Goal: Find specific page/section: Find specific page/section

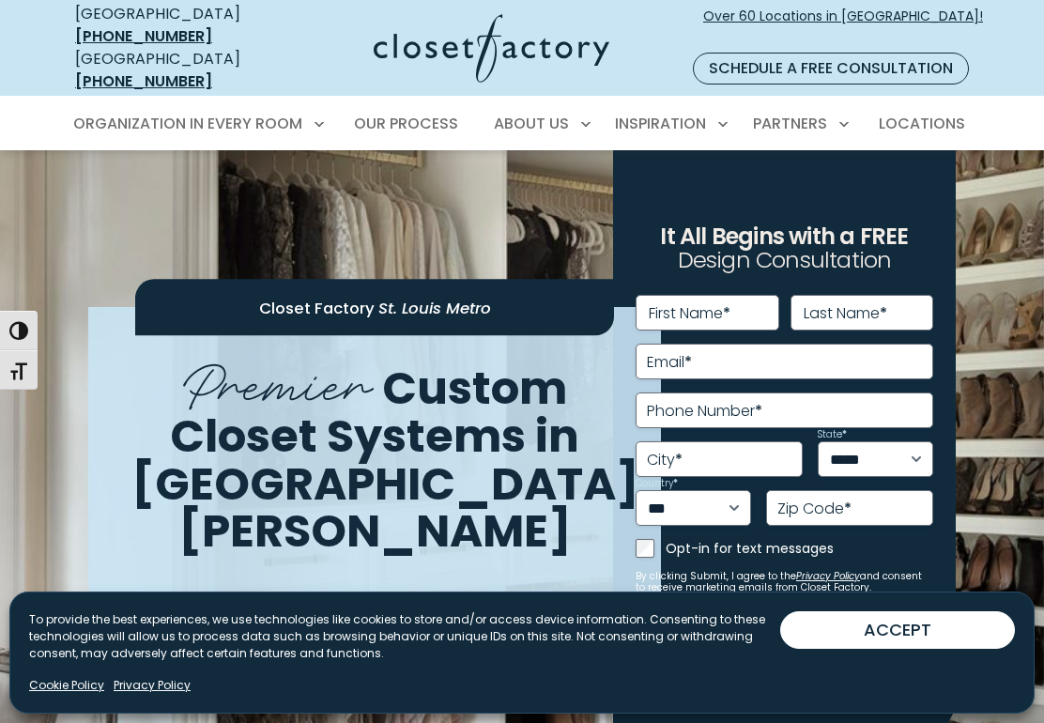
click at [906, 9] on span "Over 60 Locations in [GEOGRAPHIC_DATA]!" at bounding box center [843, 26] width 280 height 39
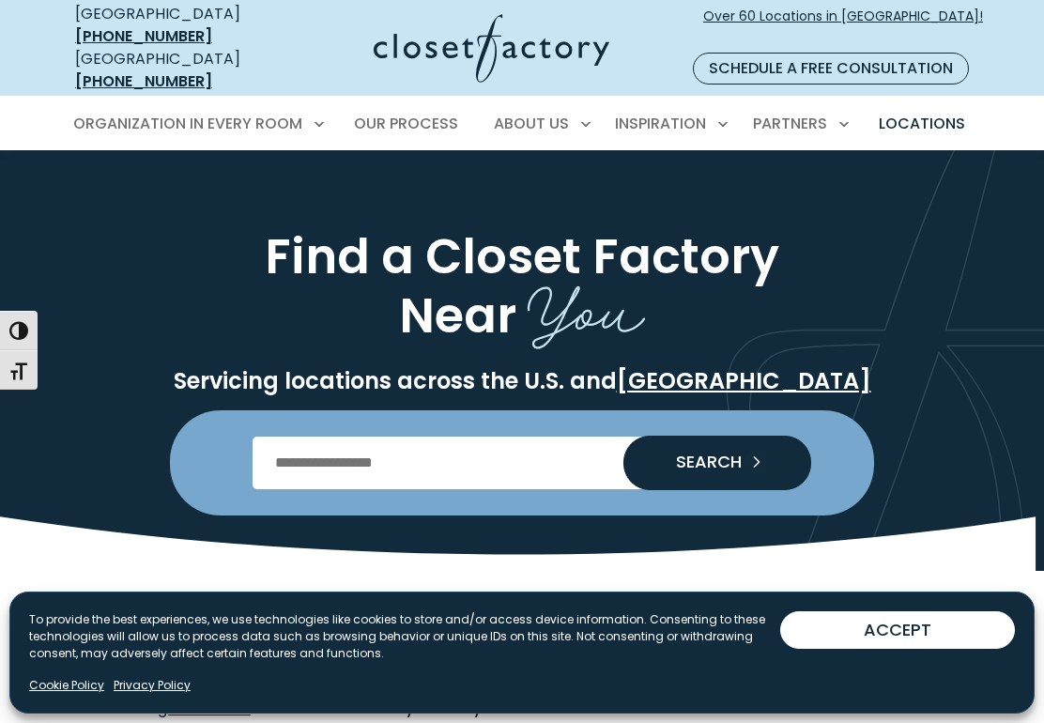
click at [392, 440] on input "Enter Postal Code" at bounding box center [523, 463] width 540 height 53
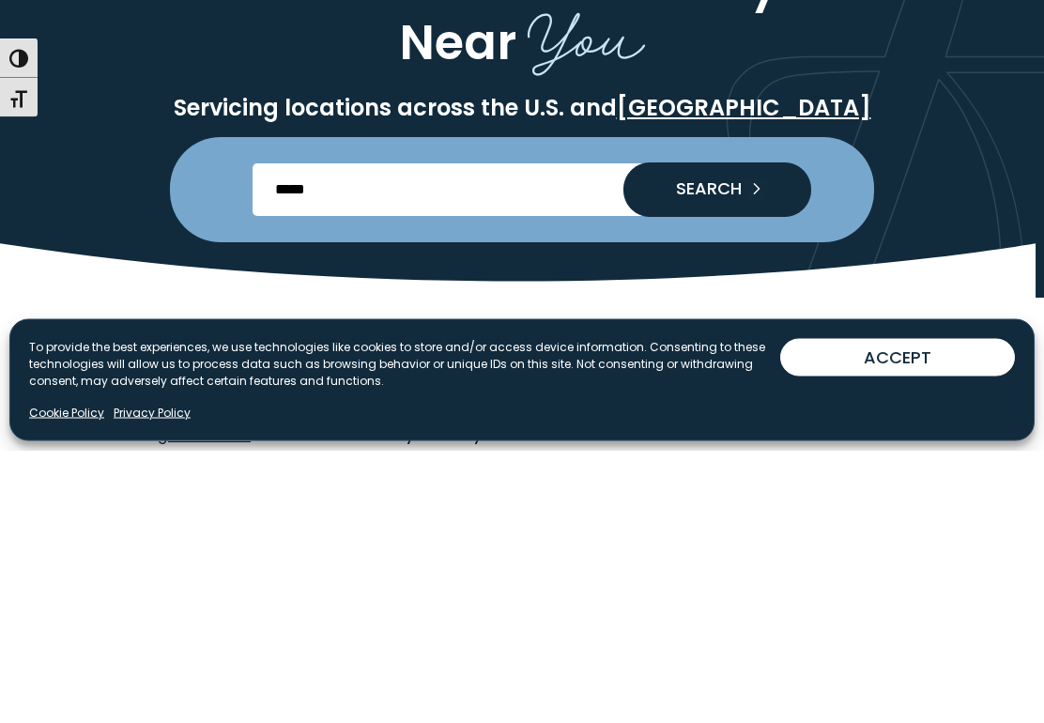
type input "*****"
click at [773, 436] on button "SEARCH" at bounding box center [717, 463] width 188 height 54
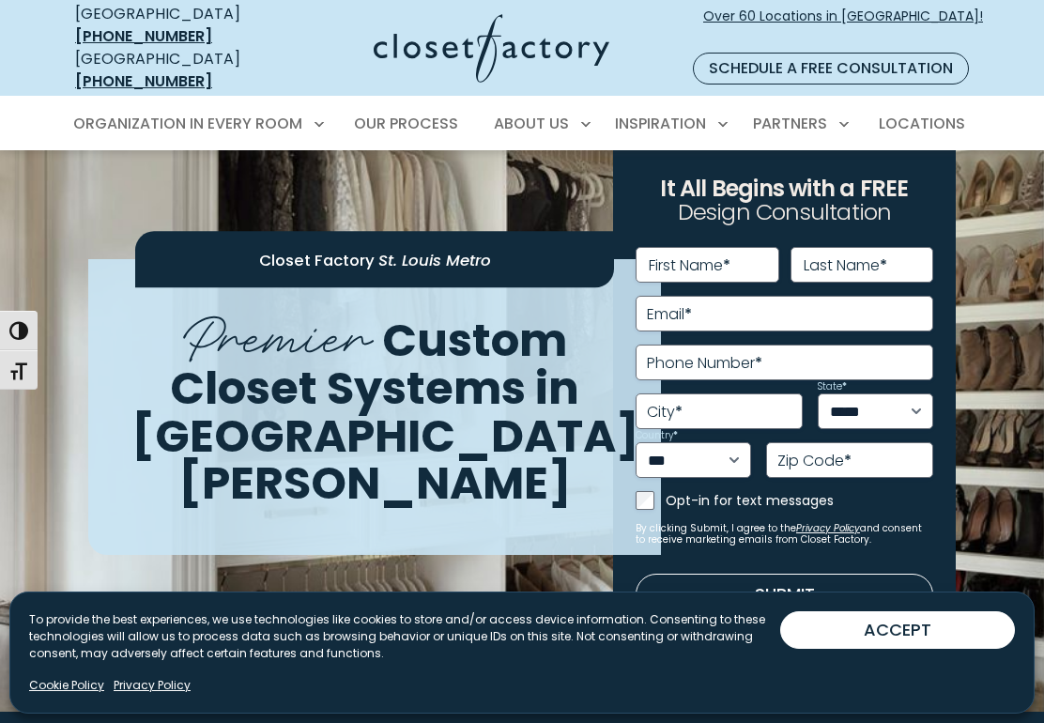
scroll to position [55, 0]
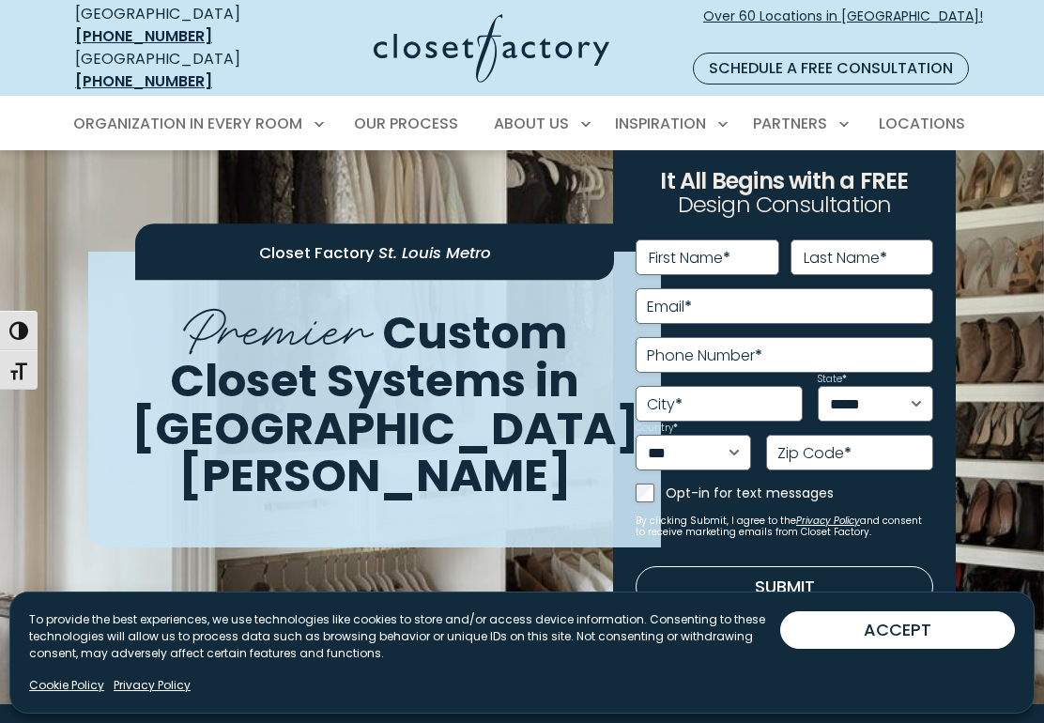
click at [925, 645] on button "ACCEPT" at bounding box center [897, 630] width 235 height 38
click at [877, 649] on button "ACCEPT" at bounding box center [897, 630] width 235 height 38
click at [907, 645] on button "ACCEPT" at bounding box center [897, 630] width 235 height 38
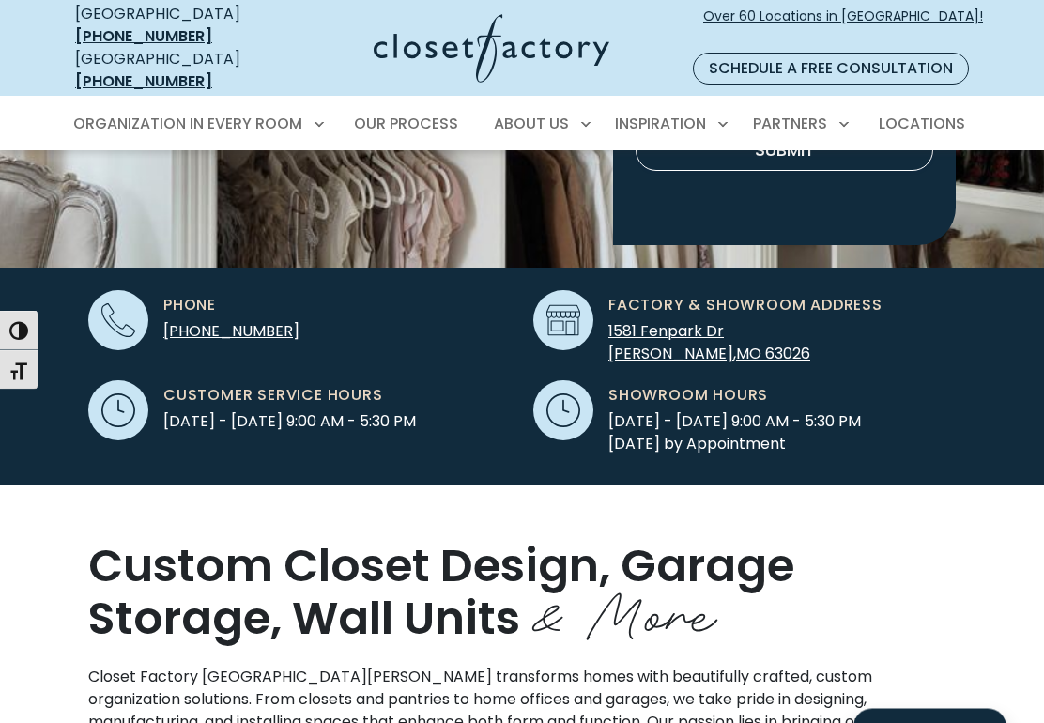
scroll to position [515, 0]
